Goal: Task Accomplishment & Management: Manage account settings

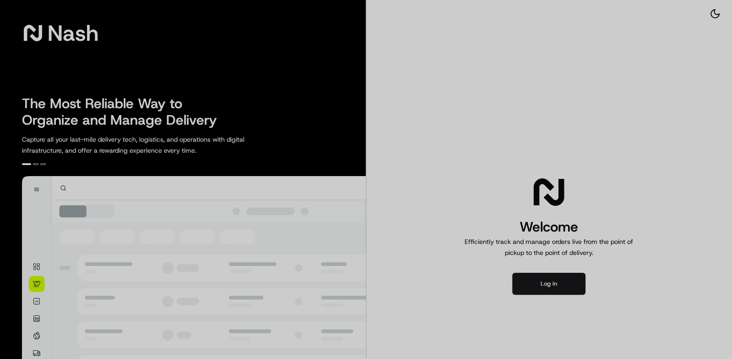
click at [546, 273] on div at bounding box center [366, 179] width 732 height 359
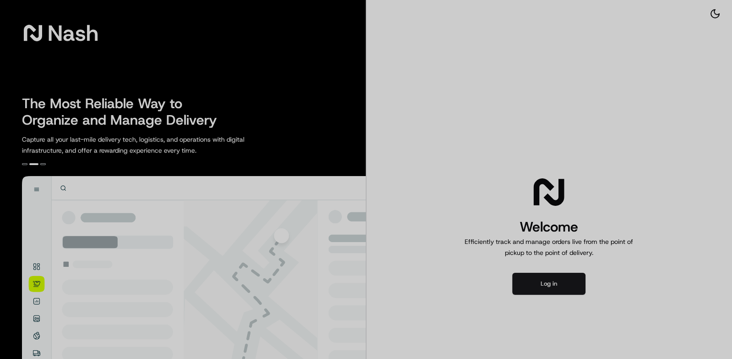
click at [537, 281] on div at bounding box center [366, 179] width 732 height 359
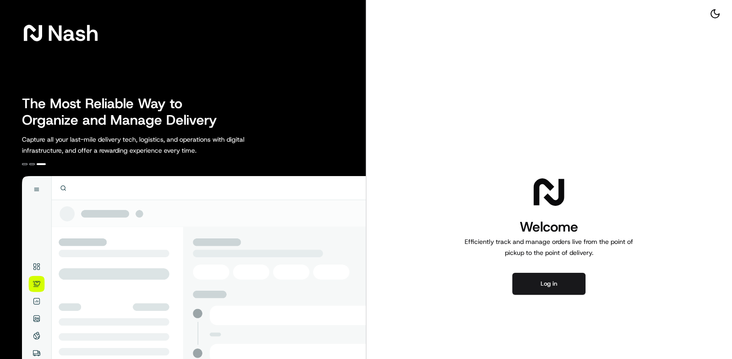
click at [554, 290] on button "Log in" at bounding box center [549, 284] width 73 height 22
